Goal: Use online tool/utility: Utilize a website feature to perform a specific function

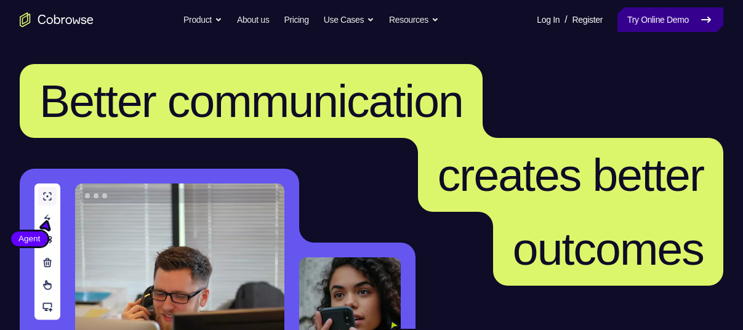
click at [670, 22] on link "Try Online Demo" at bounding box center [671, 19] width 106 height 25
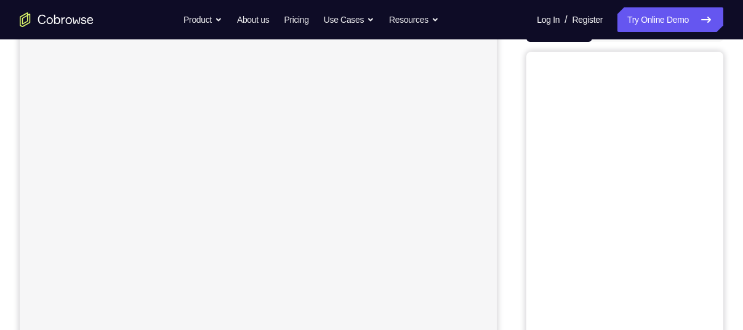
scroll to position [60, 0]
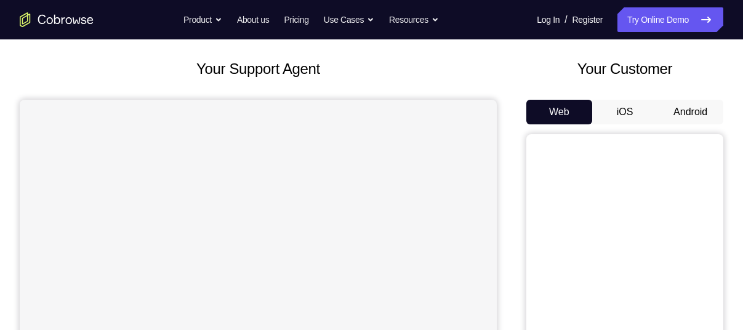
click at [685, 116] on button "Android" at bounding box center [691, 112] width 66 height 25
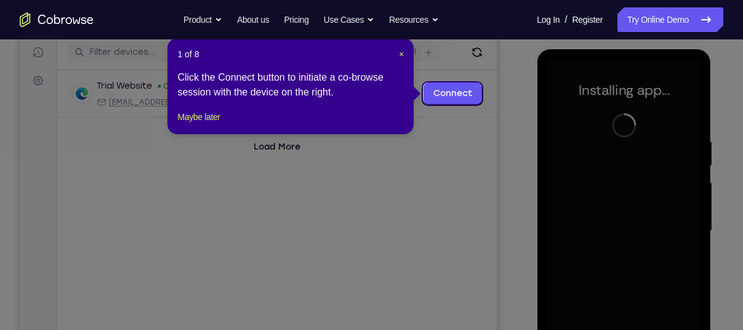
scroll to position [155, 0]
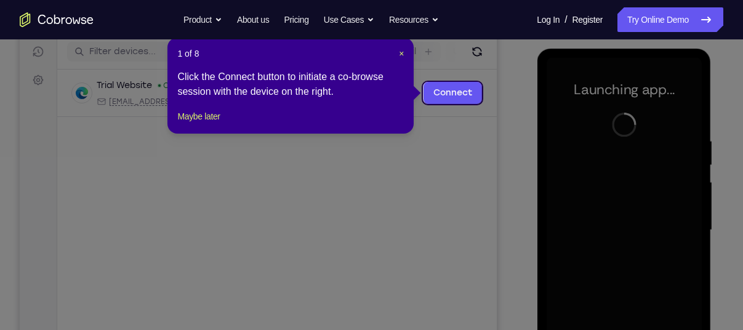
click at [507, 138] on icon at bounding box center [376, 165] width 752 height 330
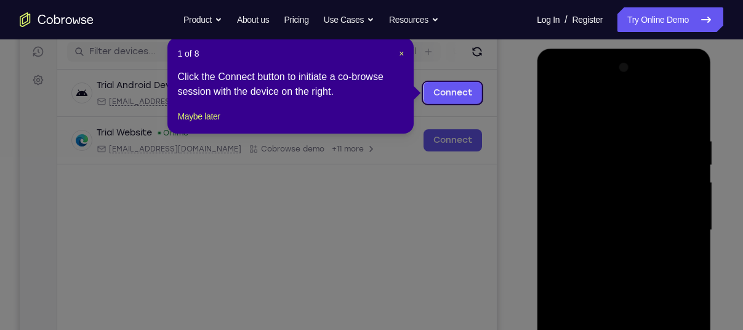
click at [470, 181] on icon at bounding box center [376, 165] width 752 height 330
click at [506, 127] on icon at bounding box center [376, 165] width 752 height 330
click at [494, 185] on icon at bounding box center [376, 165] width 752 height 330
click at [209, 124] on button "Maybe later" at bounding box center [198, 116] width 42 height 15
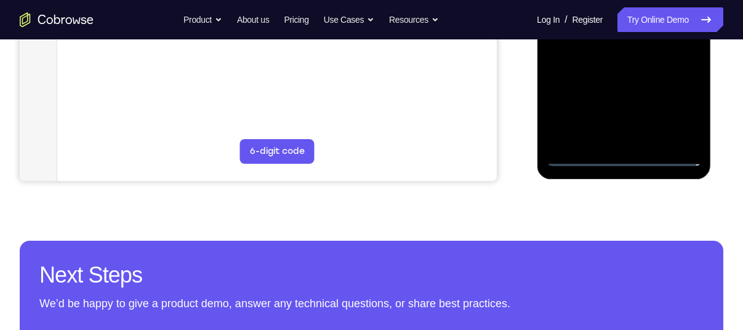
scroll to position [401, 0]
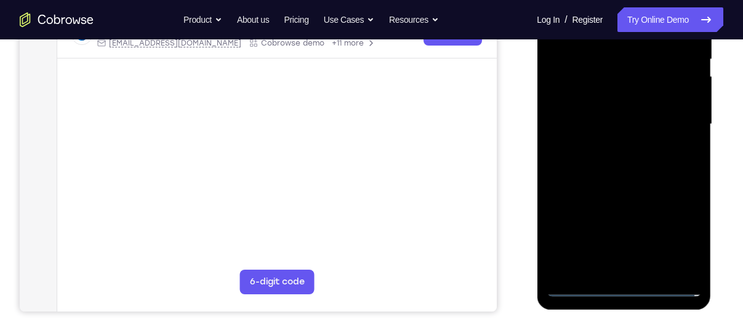
click at [679, 230] on div at bounding box center [623, 124] width 155 height 345
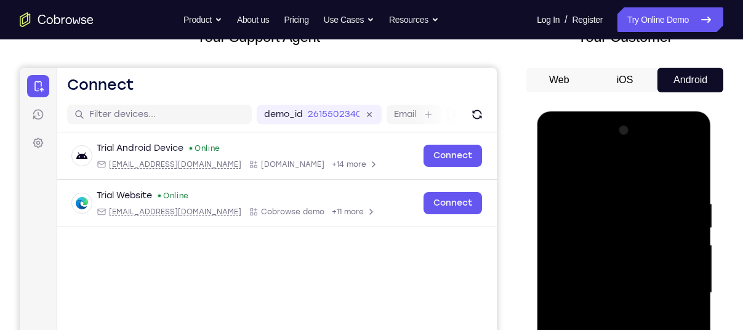
scroll to position [151, 0]
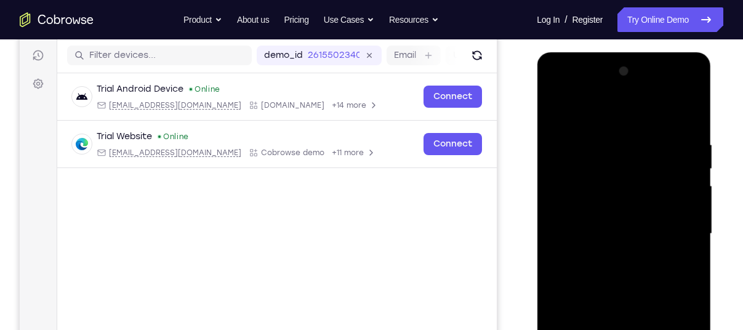
click at [601, 121] on div at bounding box center [623, 234] width 155 height 345
click at [671, 225] on div at bounding box center [623, 234] width 155 height 345
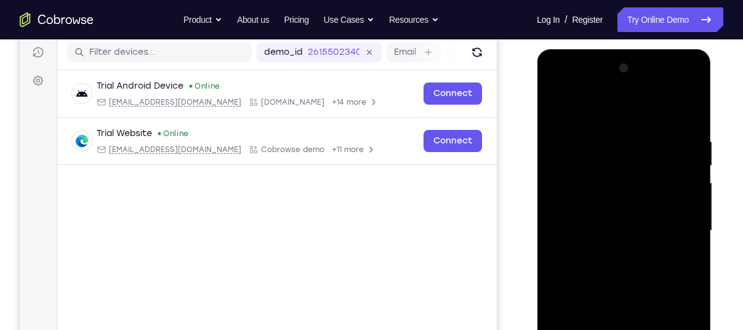
scroll to position [178, 0]
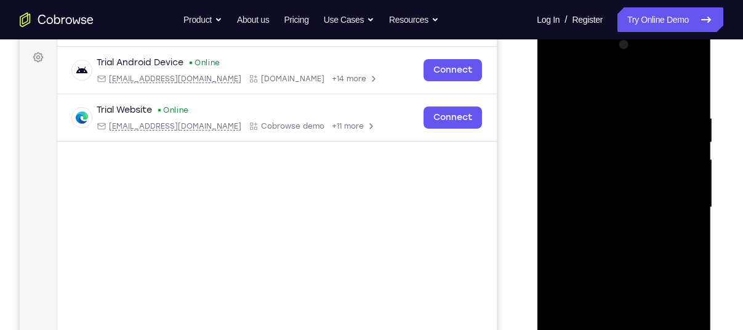
click at [610, 228] on div at bounding box center [623, 207] width 155 height 345
click at [606, 198] on div at bounding box center [623, 207] width 155 height 345
click at [588, 191] on div at bounding box center [623, 207] width 155 height 345
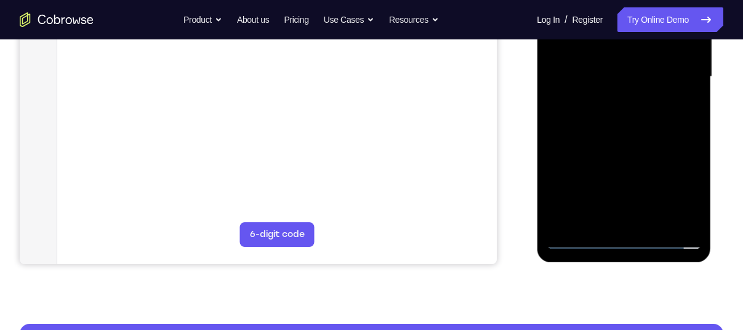
scroll to position [265, 0]
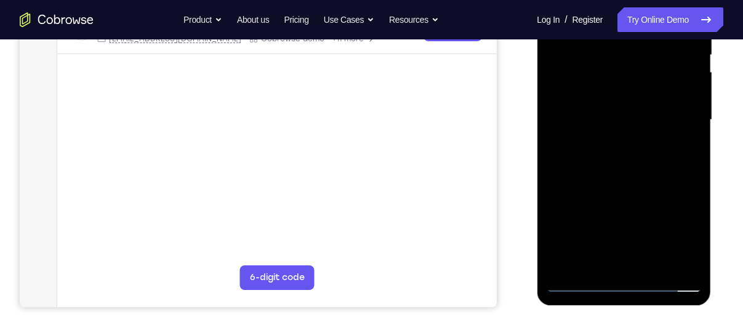
click at [598, 95] on div at bounding box center [623, 120] width 155 height 345
click at [616, 122] on div at bounding box center [623, 120] width 155 height 345
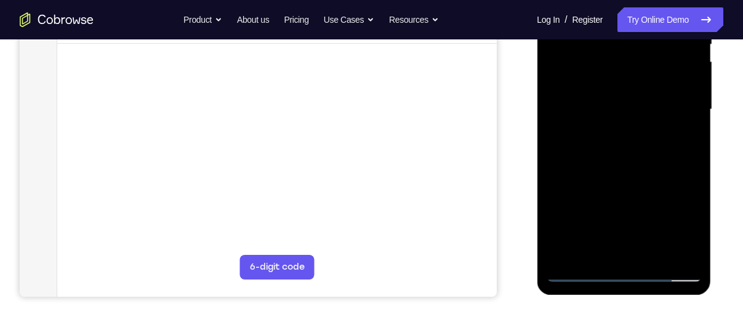
scroll to position [276, 0]
click at [619, 151] on div at bounding box center [623, 109] width 155 height 345
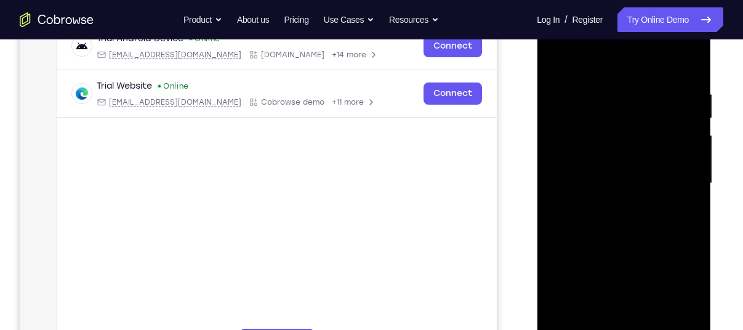
scroll to position [203, 0]
click at [605, 170] on div at bounding box center [623, 182] width 155 height 345
click at [585, 182] on div at bounding box center [623, 182] width 155 height 345
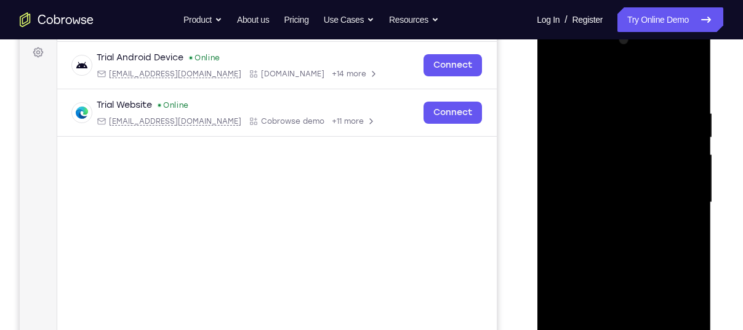
scroll to position [232, 0]
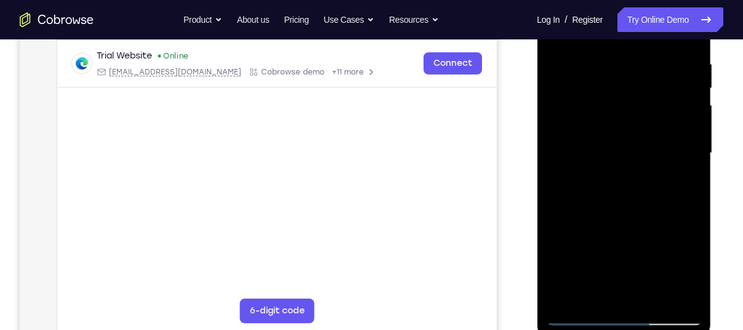
click at [620, 195] on div at bounding box center [623, 153] width 155 height 345
click at [620, 191] on div at bounding box center [623, 153] width 155 height 345
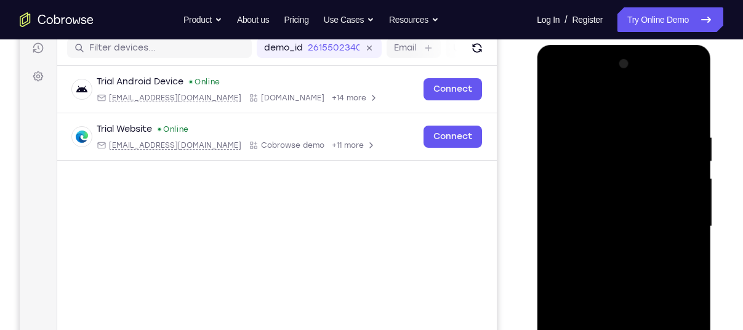
click at [650, 264] on div at bounding box center [623, 226] width 155 height 345
click at [691, 160] on div at bounding box center [623, 226] width 155 height 345
click at [627, 273] on div at bounding box center [623, 226] width 155 height 345
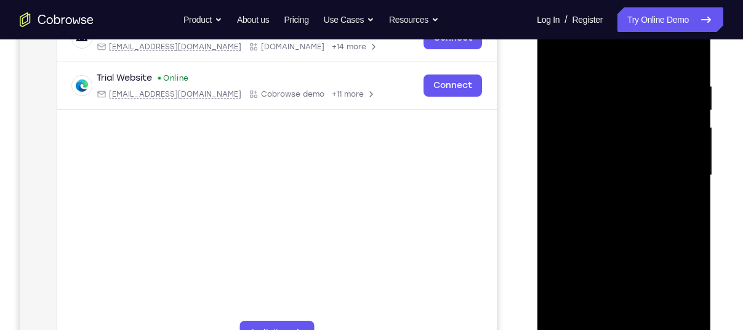
scroll to position [211, 0]
click at [619, 229] on div at bounding box center [623, 174] width 155 height 345
click at [655, 321] on div at bounding box center [623, 174] width 155 height 345
click at [621, 241] on div at bounding box center [623, 174] width 155 height 345
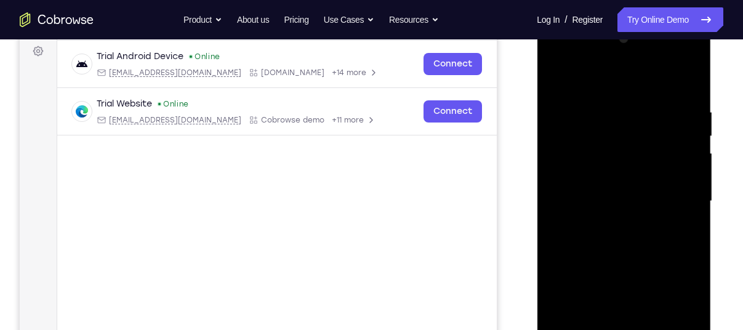
scroll to position [183, 0]
click at [674, 57] on div at bounding box center [623, 202] width 155 height 345
click at [576, 58] on div at bounding box center [623, 202] width 155 height 345
click at [606, 158] on div at bounding box center [623, 202] width 155 height 345
click at [598, 200] on div at bounding box center [623, 202] width 155 height 345
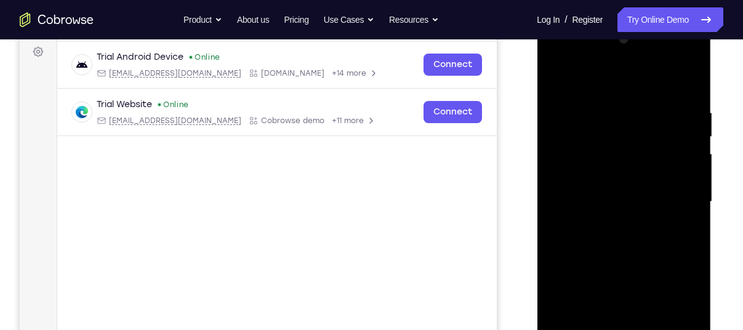
click at [587, 209] on div at bounding box center [623, 202] width 155 height 345
click at [579, 164] on div at bounding box center [623, 202] width 155 height 345
click at [587, 189] on div at bounding box center [623, 202] width 155 height 345
click at [683, 190] on div at bounding box center [623, 202] width 155 height 345
click at [684, 190] on div at bounding box center [623, 202] width 155 height 345
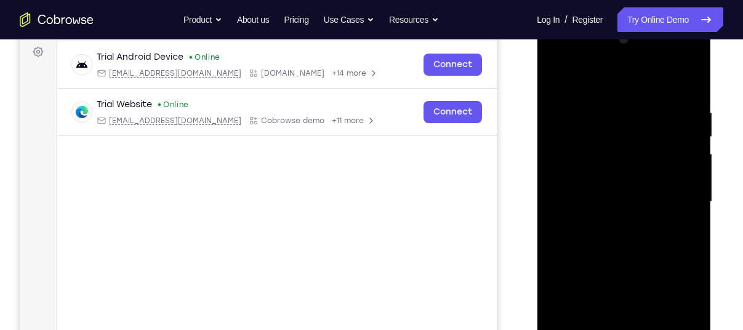
click at [629, 214] on div at bounding box center [623, 202] width 155 height 345
click at [681, 81] on div at bounding box center [623, 202] width 155 height 345
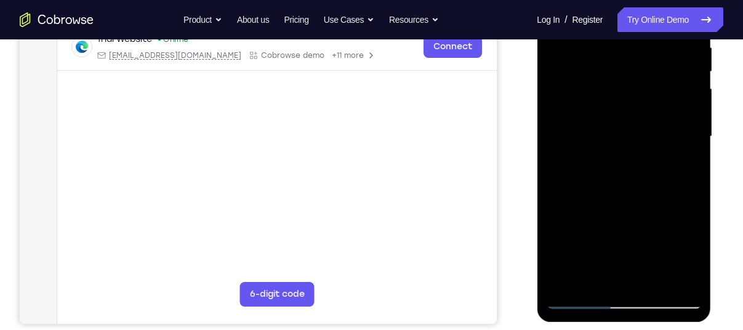
click at [631, 277] on div at bounding box center [623, 136] width 155 height 345
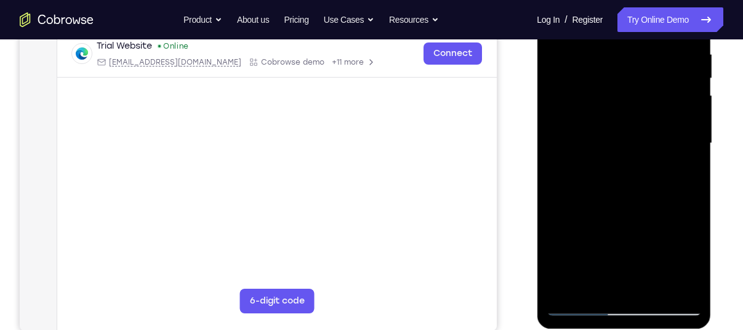
scroll to position [244, 0]
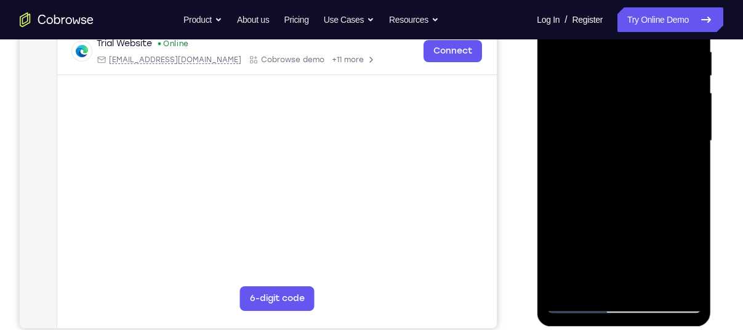
click at [637, 281] on div at bounding box center [623, 141] width 155 height 345
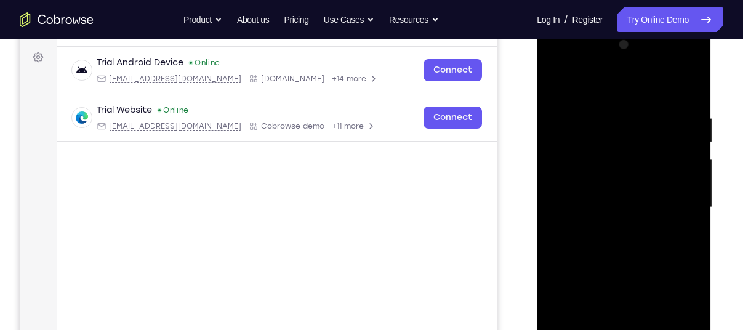
scroll to position [162, 0]
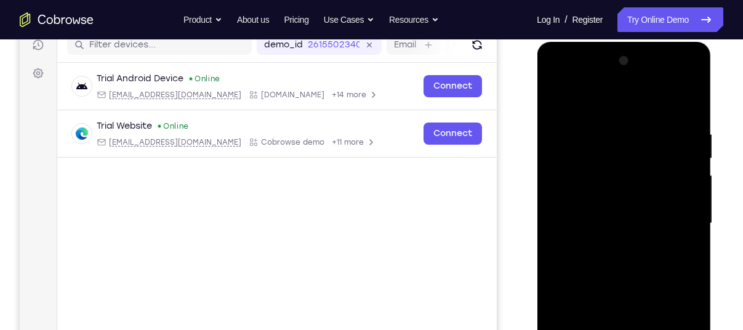
click at [582, 113] on div at bounding box center [623, 223] width 155 height 345
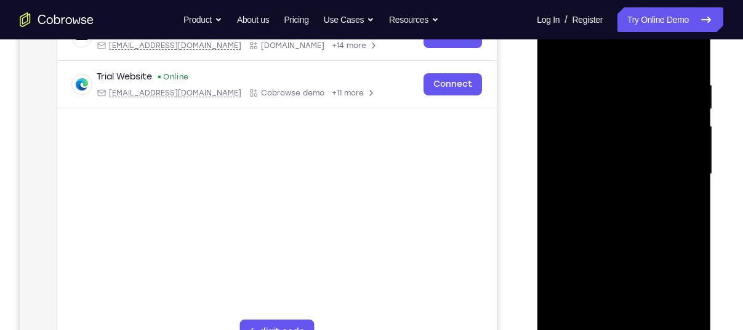
scroll to position [212, 0]
click at [616, 265] on div at bounding box center [623, 173] width 155 height 345
click at [611, 223] on div at bounding box center [623, 173] width 155 height 345
click at [609, 142] on div at bounding box center [623, 173] width 155 height 345
click at [601, 184] on div at bounding box center [623, 173] width 155 height 345
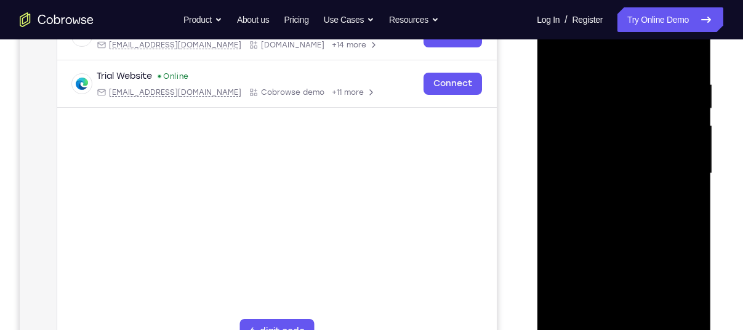
drag, startPoint x: 620, startPoint y: 269, endPoint x: 611, endPoint y: 139, distance: 130.2
click at [611, 139] on div at bounding box center [623, 173] width 155 height 345
click at [618, 183] on div at bounding box center [623, 173] width 155 height 345
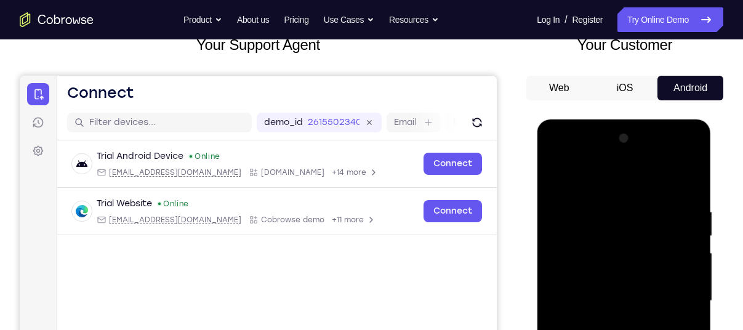
scroll to position [83, 0]
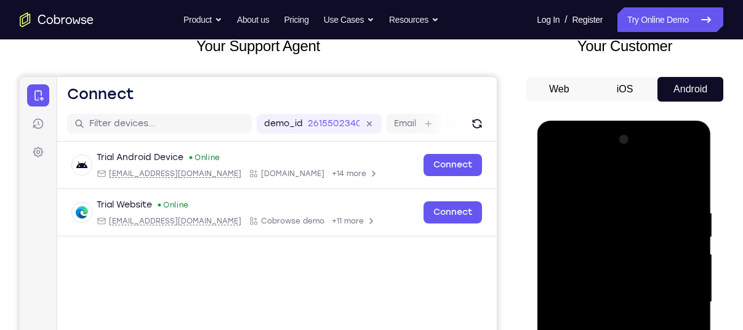
drag, startPoint x: 643, startPoint y: 195, endPoint x: 643, endPoint y: 316, distance: 121.3
click at [643, 316] on div at bounding box center [623, 302] width 155 height 345
click at [611, 174] on div at bounding box center [623, 302] width 155 height 345
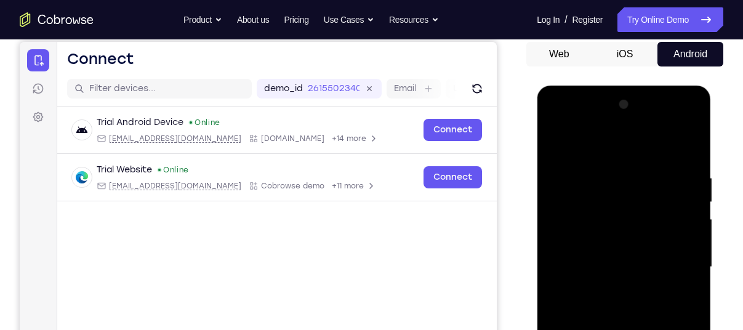
scroll to position [119, 0]
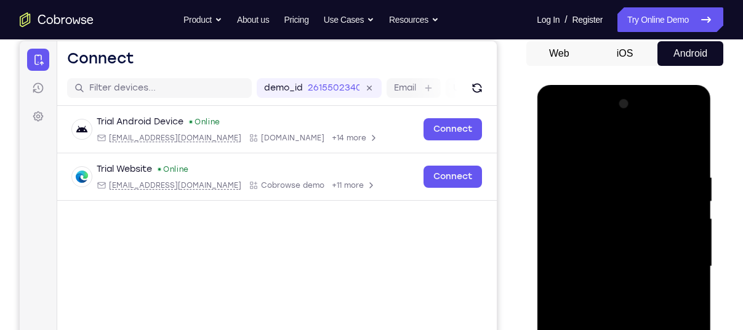
click at [692, 119] on div at bounding box center [623, 266] width 155 height 345
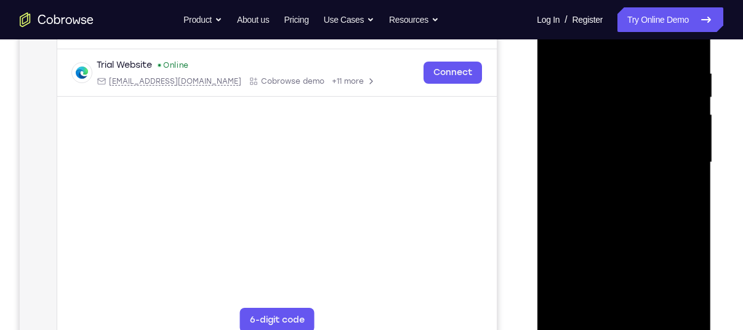
scroll to position [223, 0]
click at [655, 250] on div at bounding box center [623, 162] width 155 height 345
click at [686, 250] on div at bounding box center [623, 162] width 155 height 345
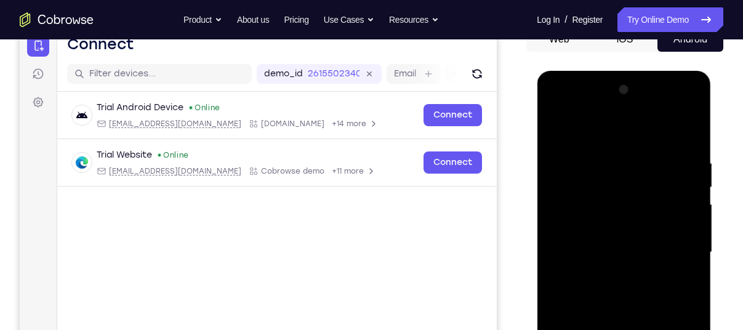
scroll to position [169, 0]
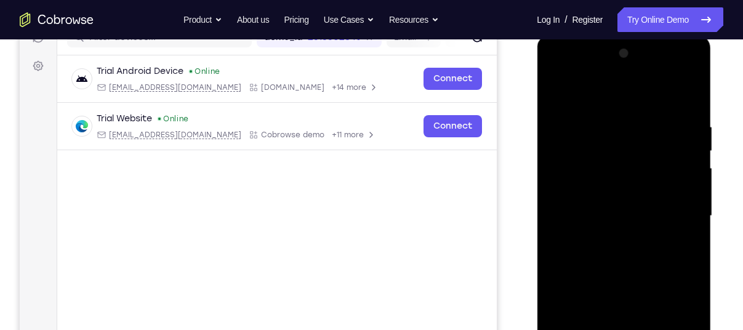
click at [640, 236] on div at bounding box center [623, 216] width 155 height 345
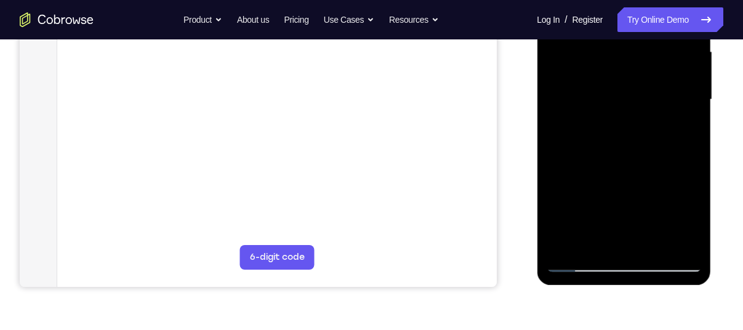
scroll to position [294, 0]
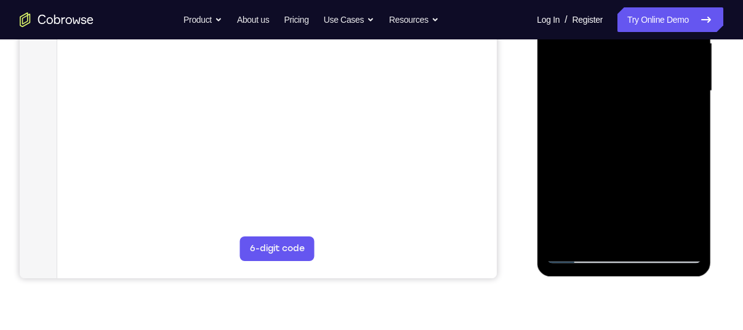
click at [584, 251] on div at bounding box center [623, 91] width 155 height 345
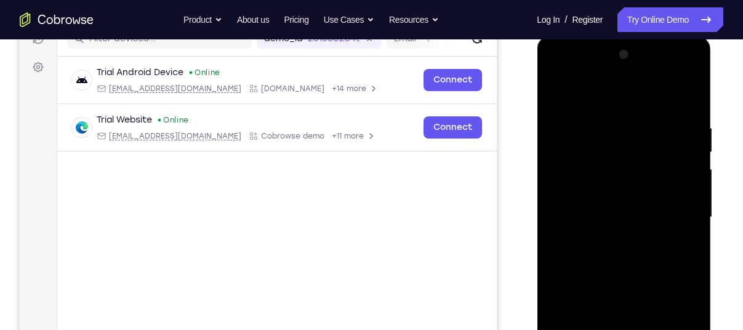
scroll to position [166, 0]
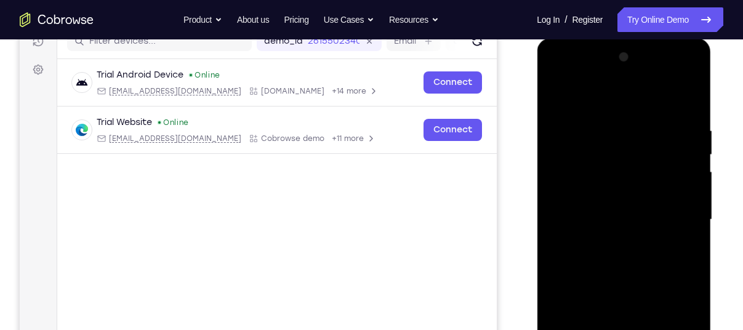
click at [690, 74] on div at bounding box center [623, 219] width 155 height 345
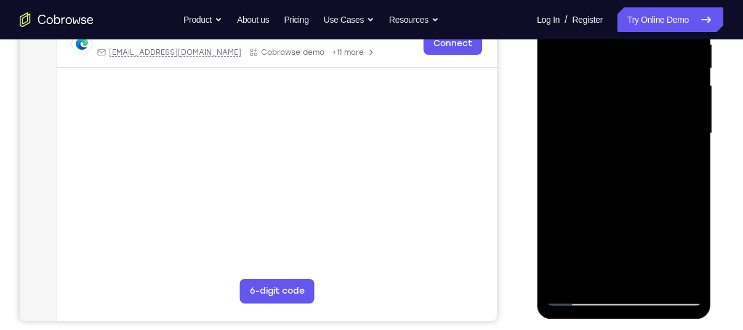
scroll to position [262, 0]
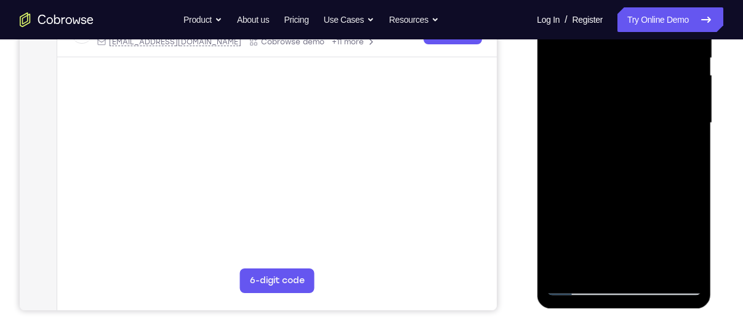
click at [666, 211] on div at bounding box center [623, 123] width 155 height 345
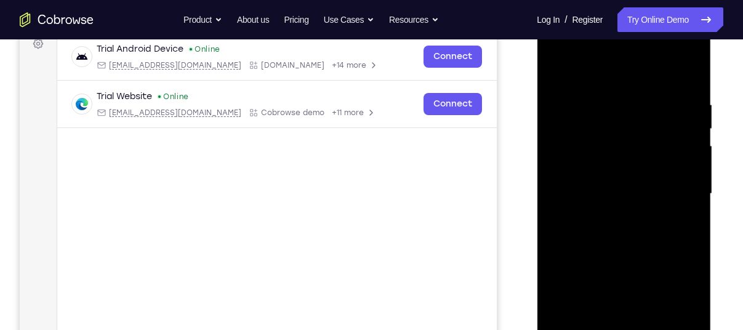
click at [678, 64] on div at bounding box center [623, 194] width 155 height 345
click at [667, 124] on div at bounding box center [623, 194] width 155 height 345
